Goal: Contribute content: Contribute content

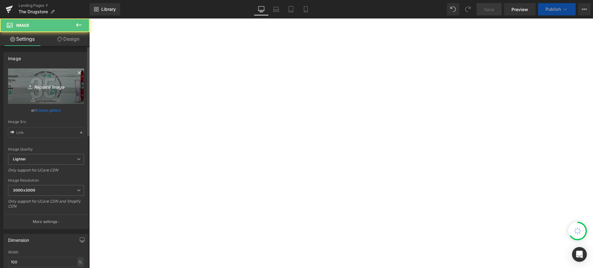
type input "[URL][DOMAIN_NAME]"
click at [43, 81] on link "Replace Image" at bounding box center [46, 86] width 76 height 35
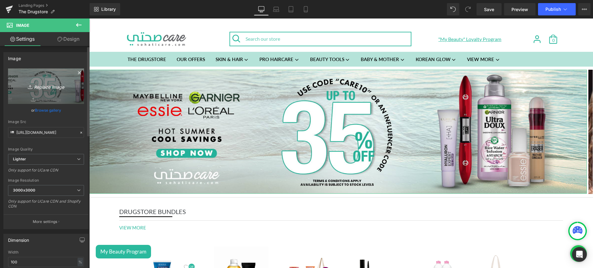
type input "C:\fakepath\CPD MOB.png"
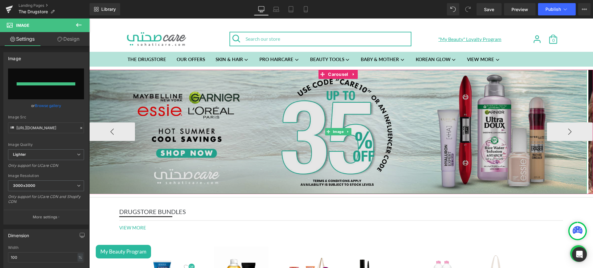
type input "[URL][DOMAIN_NAME]"
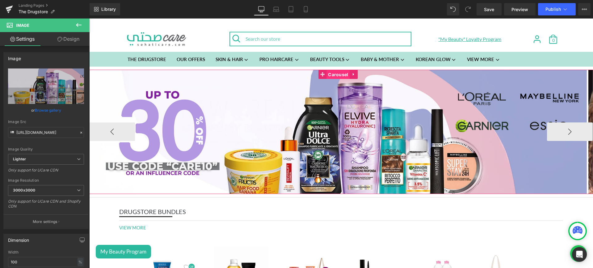
click at [343, 75] on span "Carousel" at bounding box center [337, 74] width 23 height 9
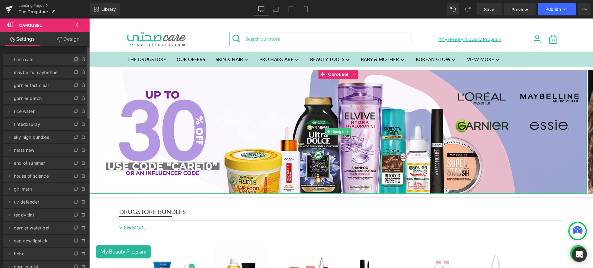
click at [73, 62] on span at bounding box center [76, 59] width 7 height 7
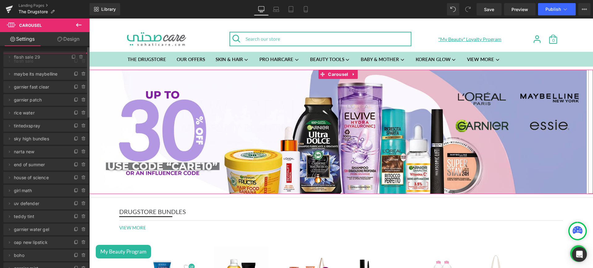
drag, startPoint x: 73, startPoint y: 62, endPoint x: 50, endPoint y: 54, distance: 24.4
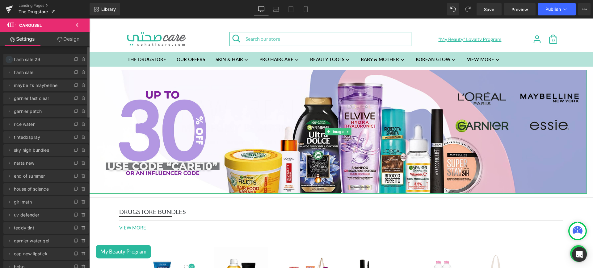
click at [9, 58] on icon at bounding box center [9, 59] width 5 height 5
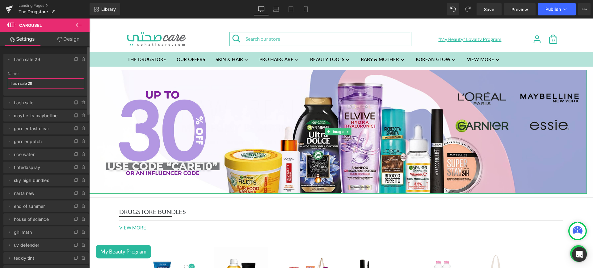
click at [41, 83] on input "flash sale 29" at bounding box center [46, 83] width 77 height 10
type input "LE DEFILE"
click at [11, 58] on icon at bounding box center [9, 59] width 5 height 5
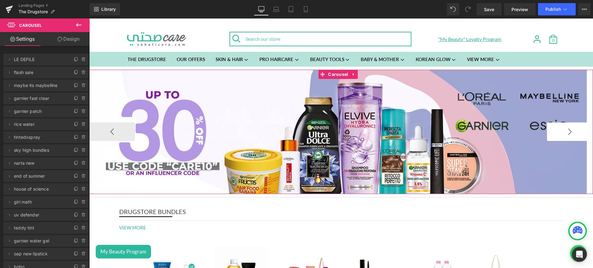
click at [557, 134] on button "›" at bounding box center [570, 132] width 46 height 19
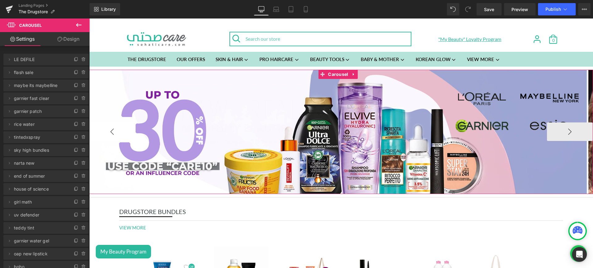
click at [110, 135] on button "‹" at bounding box center [112, 132] width 46 height 19
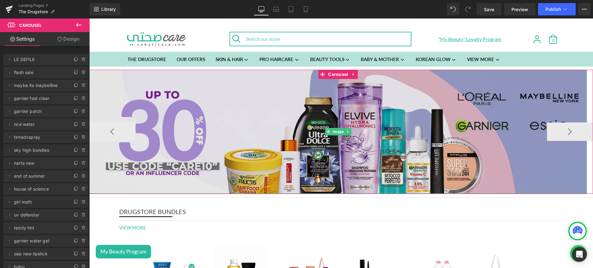
click at [175, 114] on img at bounding box center [337, 132] width 497 height 124
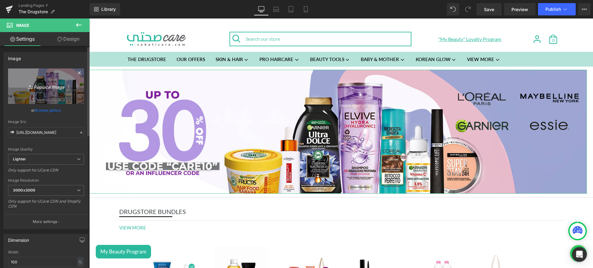
click at [44, 85] on icon "Replace Image" at bounding box center [45, 86] width 49 height 8
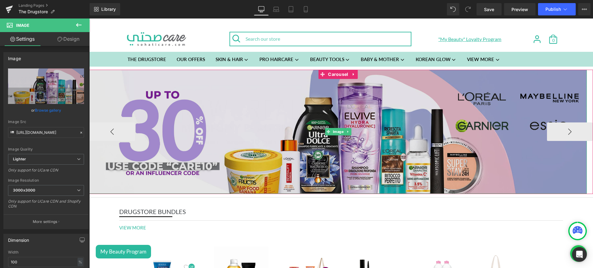
click at [221, 123] on img at bounding box center [337, 132] width 497 height 124
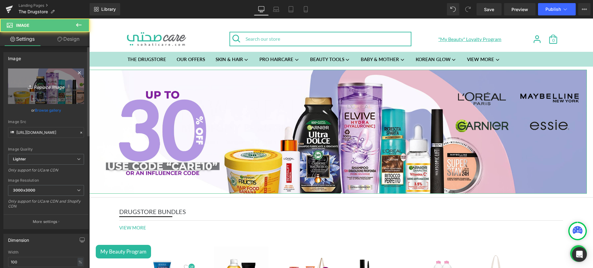
click at [60, 85] on icon "Replace Image" at bounding box center [45, 86] width 49 height 8
type input "C:\fakepath\CPD MOB.png"
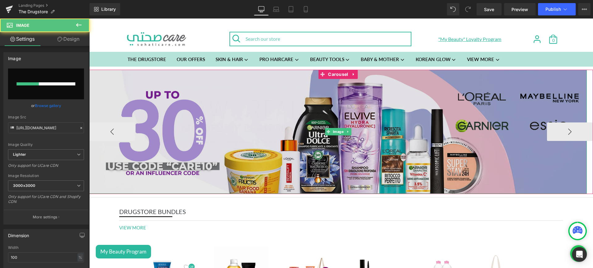
click at [373, 110] on img at bounding box center [337, 132] width 497 height 124
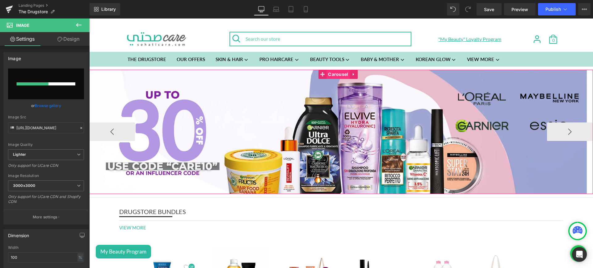
click at [337, 75] on span "Carousel" at bounding box center [337, 74] width 23 height 9
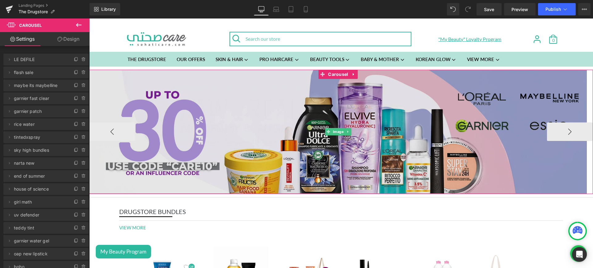
click at [379, 110] on img at bounding box center [337, 132] width 497 height 124
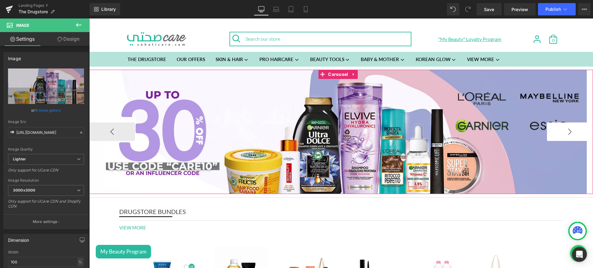
click at [556, 132] on button "›" at bounding box center [570, 132] width 46 height 19
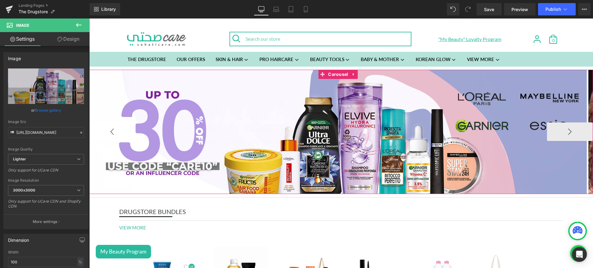
click at [115, 127] on button "‹" at bounding box center [112, 132] width 46 height 19
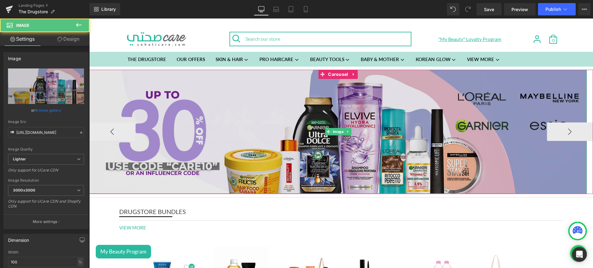
click at [197, 107] on img at bounding box center [337, 132] width 497 height 124
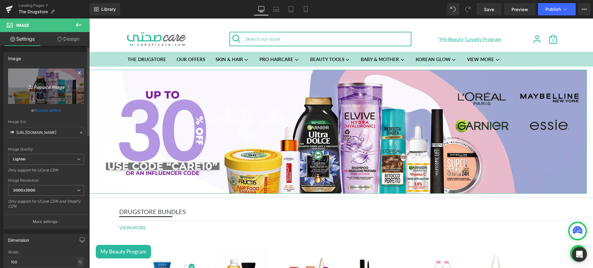
click at [47, 89] on icon "Replace Image" at bounding box center [45, 86] width 49 height 8
type input "C:\fakepath\CPD MOB.png"
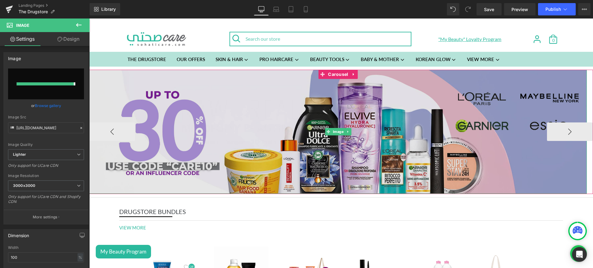
type input "[URL][DOMAIN_NAME]"
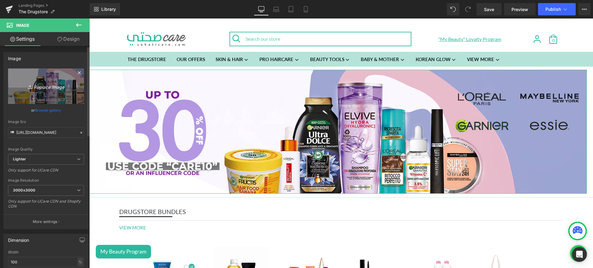
click at [53, 88] on icon "Replace Image" at bounding box center [45, 86] width 49 height 8
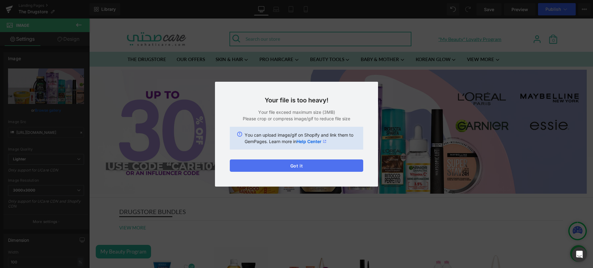
click at [321, 168] on button "Got it" at bounding box center [296, 166] width 133 height 12
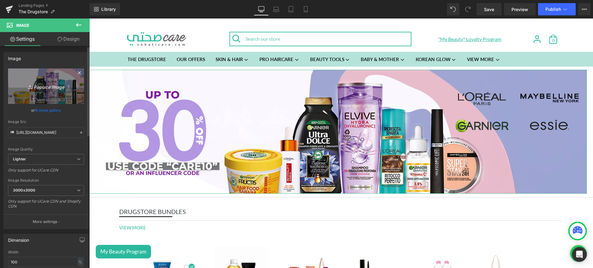
click at [38, 89] on icon "Replace Image" at bounding box center [45, 86] width 49 height 8
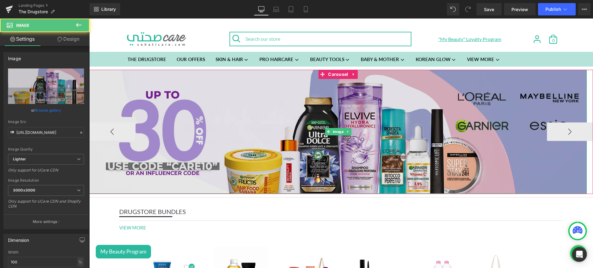
click at [243, 97] on img at bounding box center [337, 132] width 497 height 124
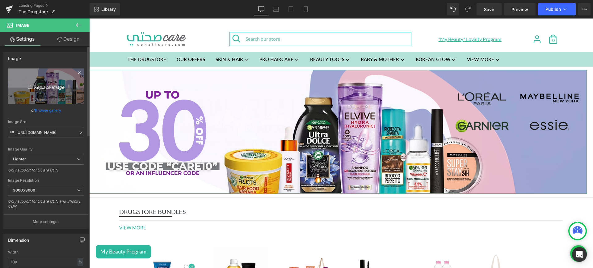
click at [54, 88] on icon "Replace Image" at bounding box center [45, 86] width 49 height 8
click at [49, 89] on icon "Replace Image" at bounding box center [45, 86] width 49 height 8
type input "C:\fakepath\D MOB.jpg"
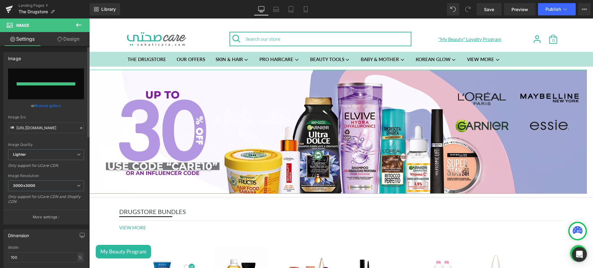
type input "[URL][DOMAIN_NAME]"
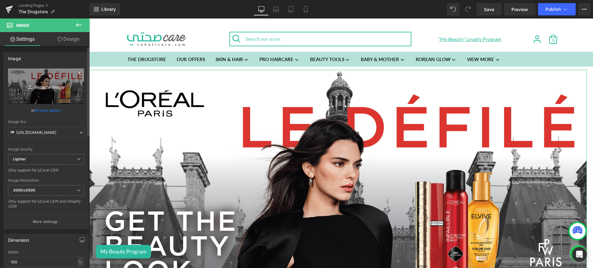
click at [44, 85] on icon "Replace Image" at bounding box center [45, 86] width 49 height 8
type input "C:\fakepath\DWEB.jpg"
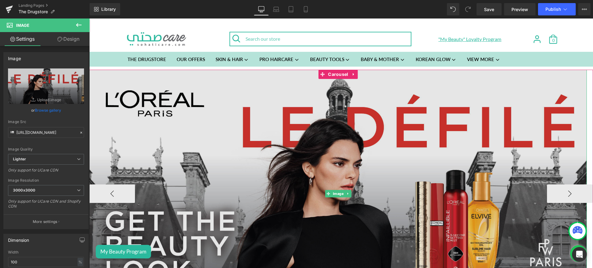
type input "[URL][DOMAIN_NAME]"
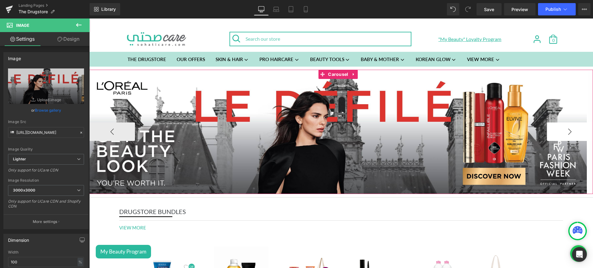
click at [547, 127] on button "›" at bounding box center [570, 132] width 46 height 19
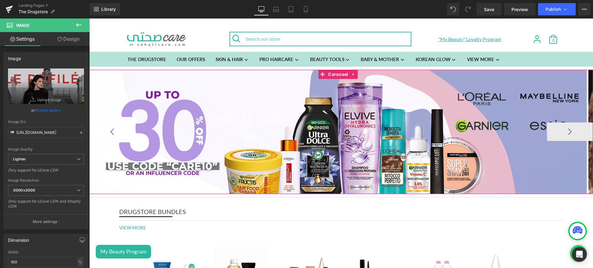
click at [108, 126] on button "‹" at bounding box center [112, 132] width 46 height 19
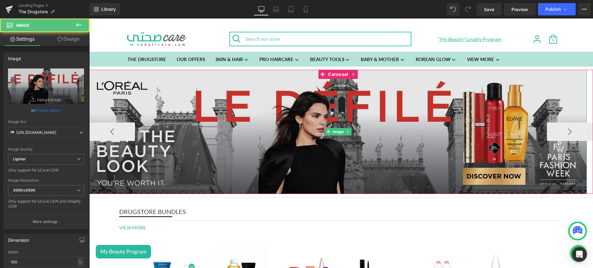
click at [204, 98] on img at bounding box center [337, 132] width 497 height 124
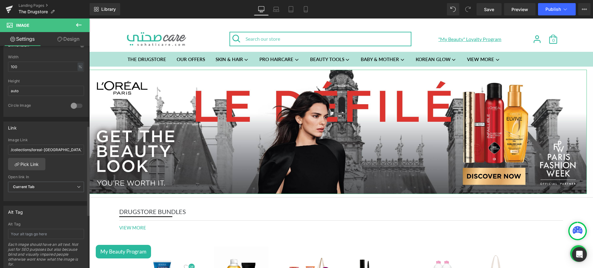
scroll to position [196, 0]
click at [30, 160] on link "Pick Link" at bounding box center [26, 164] width 37 height 12
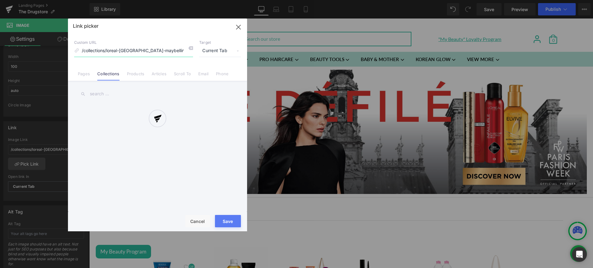
scroll to position [0, 26]
click at [114, 93] on div at bounding box center [157, 125] width 179 height 213
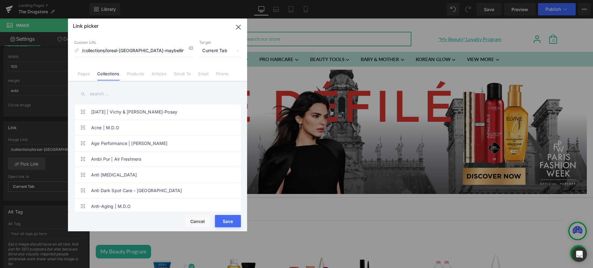
click at [109, 93] on input "text" at bounding box center [157, 94] width 167 height 14
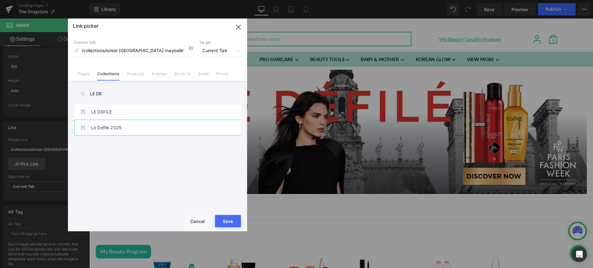
type input "LE DE"
click at [122, 131] on link "Le Défilé 2025" at bounding box center [159, 127] width 136 height 15
type input "/collections/le-defile-2025"
drag, startPoint x: 230, startPoint y: 220, endPoint x: 136, endPoint y: 199, distance: 96.4
click at [230, 220] on button "Save" at bounding box center [228, 221] width 26 height 12
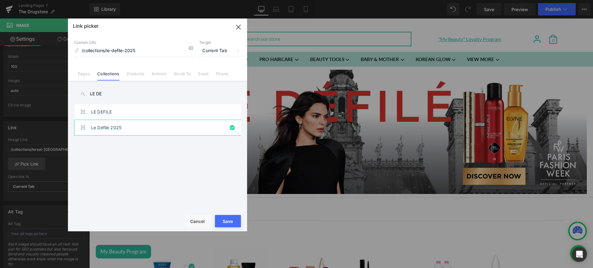
type input "/collections/le-defile-2025"
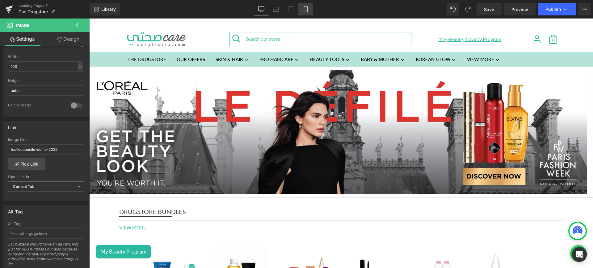
click at [304, 12] on link "Mobile" at bounding box center [305, 9] width 15 height 12
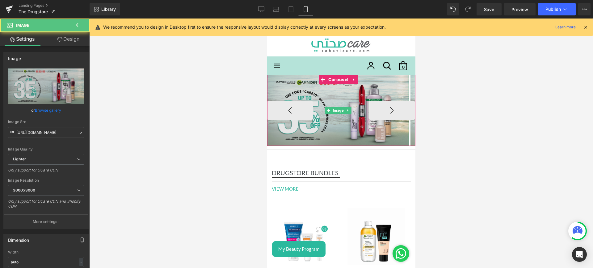
click at [335, 99] on img at bounding box center [338, 110] width 142 height 71
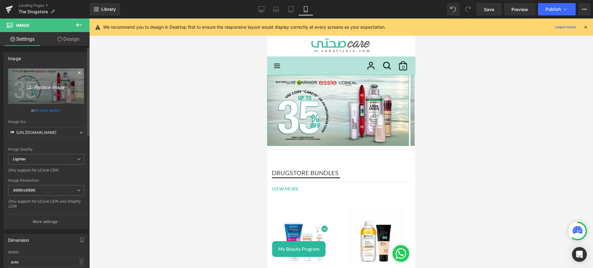
click at [45, 85] on icon "Replace Image" at bounding box center [45, 86] width 49 height 8
type input "C:\fakepath\CPD WEB.png"
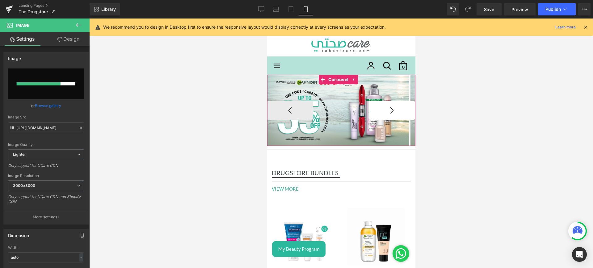
click at [382, 106] on button "›" at bounding box center [391, 110] width 46 height 19
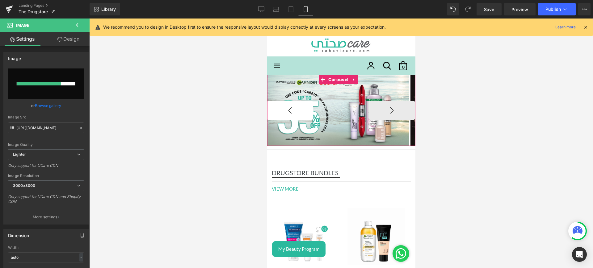
click at [293, 105] on button "‹" at bounding box center [290, 110] width 46 height 19
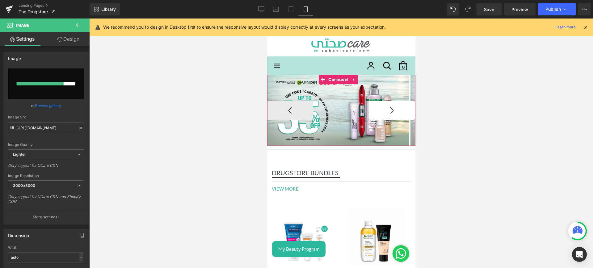
click at [384, 104] on button "›" at bounding box center [391, 110] width 46 height 19
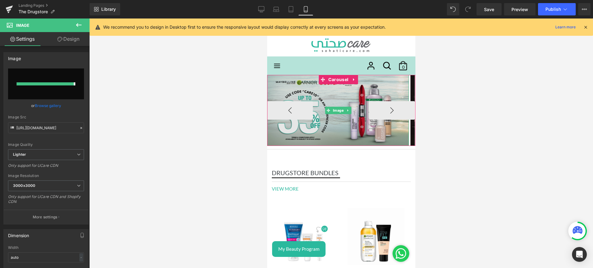
type input "[URL][DOMAIN_NAME]"
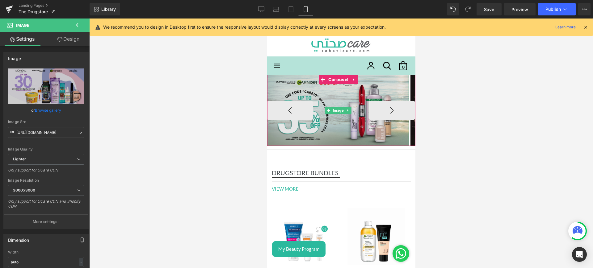
click at [327, 96] on img at bounding box center [338, 110] width 142 height 71
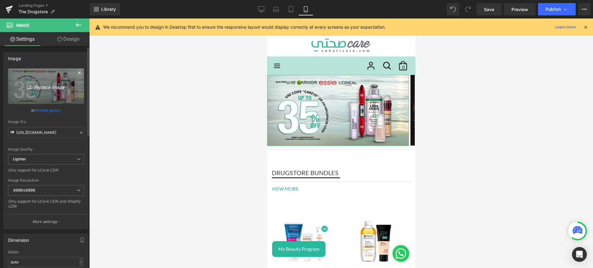
click at [50, 90] on link "Replace Image" at bounding box center [46, 86] width 76 height 35
type input "C:\fakepath\CPD WEB.png"
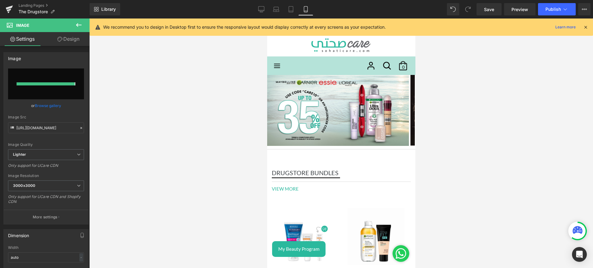
type input "[URL][DOMAIN_NAME]"
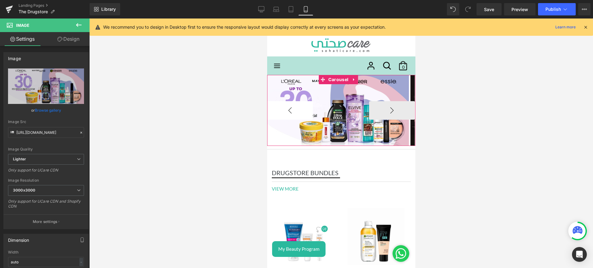
click at [293, 108] on button "‹" at bounding box center [290, 110] width 46 height 19
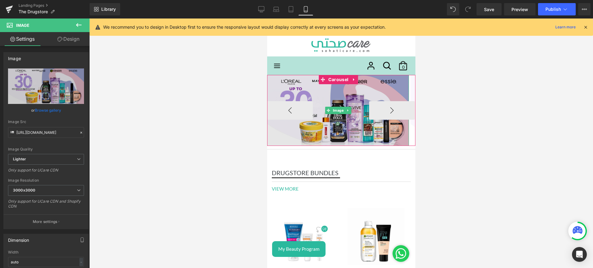
click at [312, 93] on img at bounding box center [338, 110] width 142 height 71
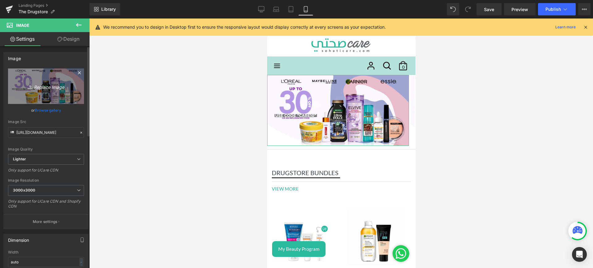
click at [45, 88] on icon "Replace Image" at bounding box center [45, 86] width 49 height 8
type input "C:\fakepath\D MOB.jpg"
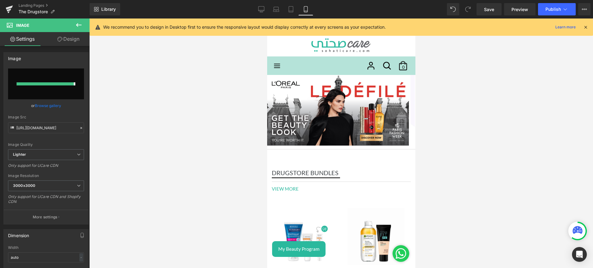
type input "[URL][DOMAIN_NAME]"
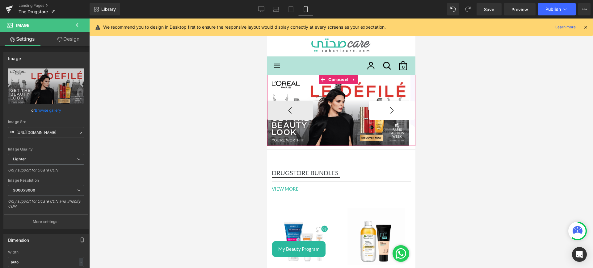
click at [384, 115] on button "›" at bounding box center [391, 110] width 46 height 19
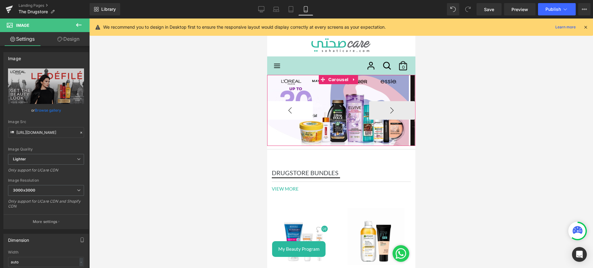
click at [289, 107] on button "‹" at bounding box center [290, 110] width 46 height 19
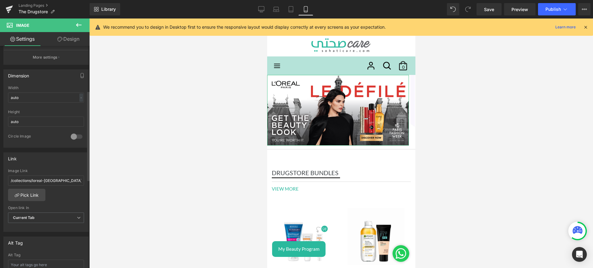
scroll to position [166, 0]
click at [35, 190] on link "Pick Link" at bounding box center [26, 193] width 37 height 12
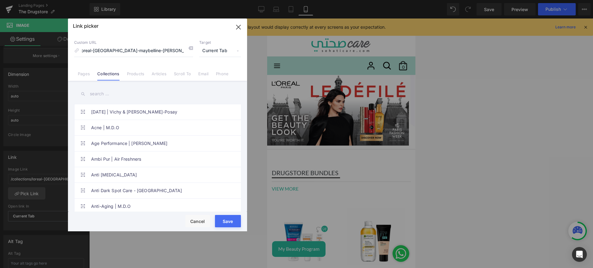
scroll to position [0, 0]
click at [117, 91] on input "text" at bounding box center [157, 94] width 167 height 14
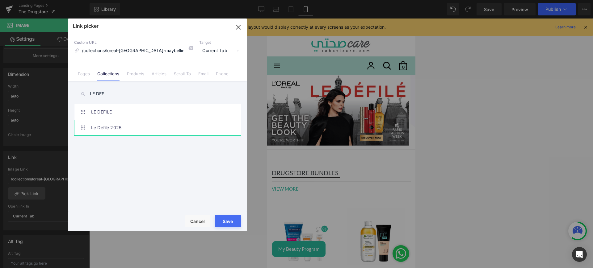
type input "LE DEF"
click at [127, 129] on link "Le Défilé 2025" at bounding box center [159, 127] width 136 height 15
type input "/collections/le-defile-2025"
click at [235, 221] on button "Save" at bounding box center [228, 221] width 26 height 12
type input "/collections/le-defile-2025"
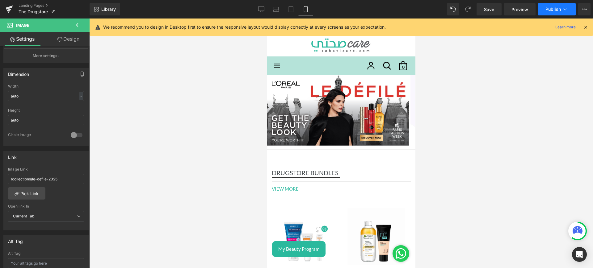
click at [563, 3] on button "Publish" at bounding box center [557, 9] width 38 height 12
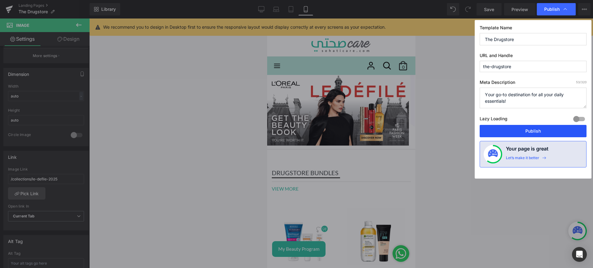
click at [507, 133] on button "Publish" at bounding box center [532, 131] width 107 height 12
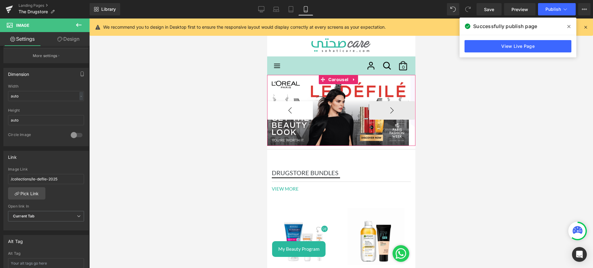
click at [298, 115] on button "‹" at bounding box center [290, 110] width 46 height 19
